Goal: Information Seeking & Learning: Learn about a topic

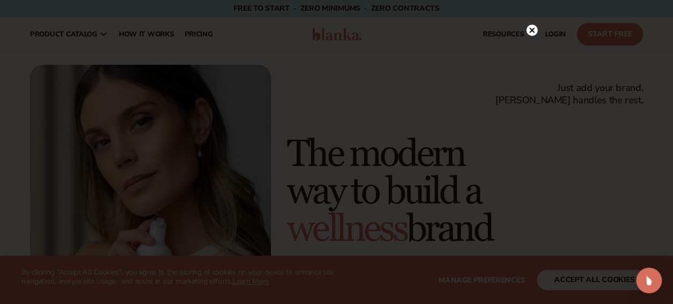
click at [534, 21] on div at bounding box center [531, 29] width 11 height 19
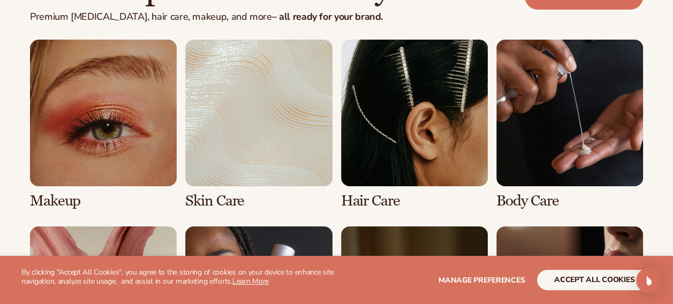
scroll to position [1964, 0]
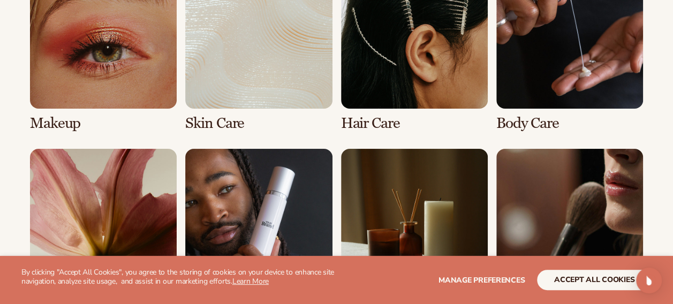
click at [279, 83] on link "2 / 8" at bounding box center [258, 47] width 147 height 170
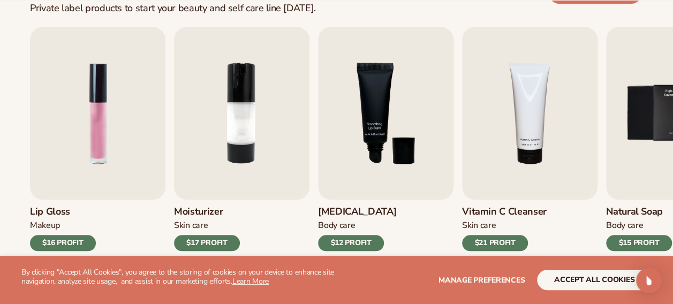
scroll to position [393, 0]
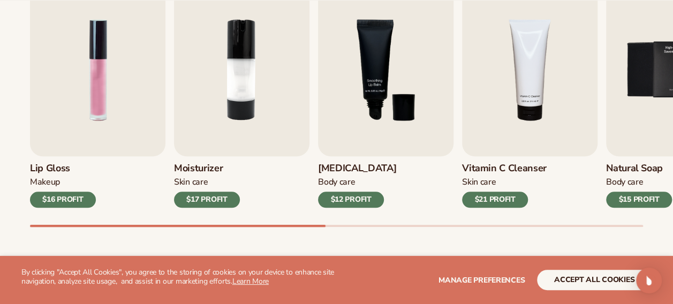
click at [660, 74] on img "5 / 9" at bounding box center [673, 69] width 135 height 173
click at [657, 84] on img "5 / 9" at bounding box center [673, 69] width 135 height 173
click at [636, 164] on h3 "Natural Soap" at bounding box center [639, 169] width 66 height 12
click at [652, 86] on img "5 / 9" at bounding box center [673, 69] width 135 height 173
